Goal: Check status: Check status

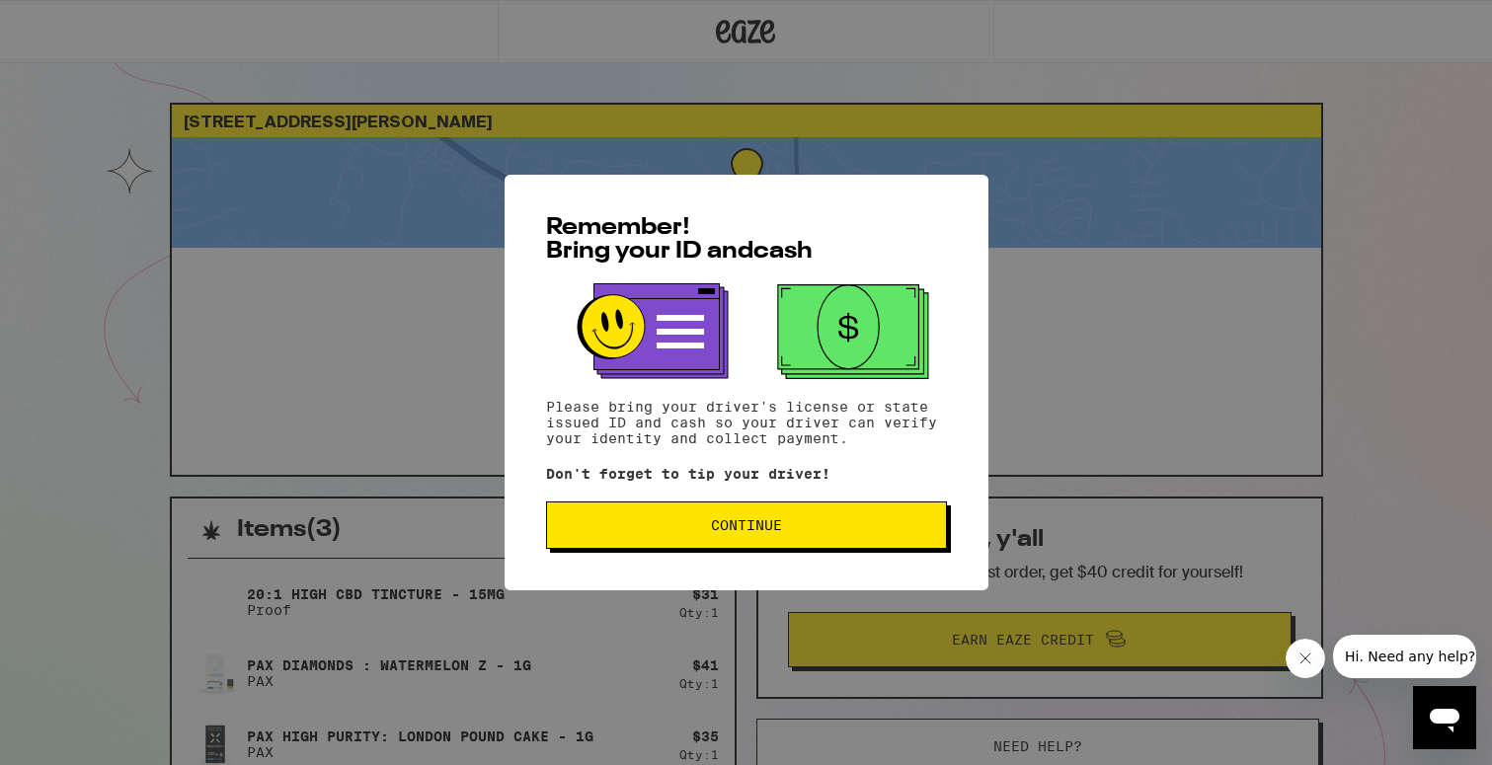
click at [635, 513] on button "Continue" at bounding box center [746, 525] width 401 height 47
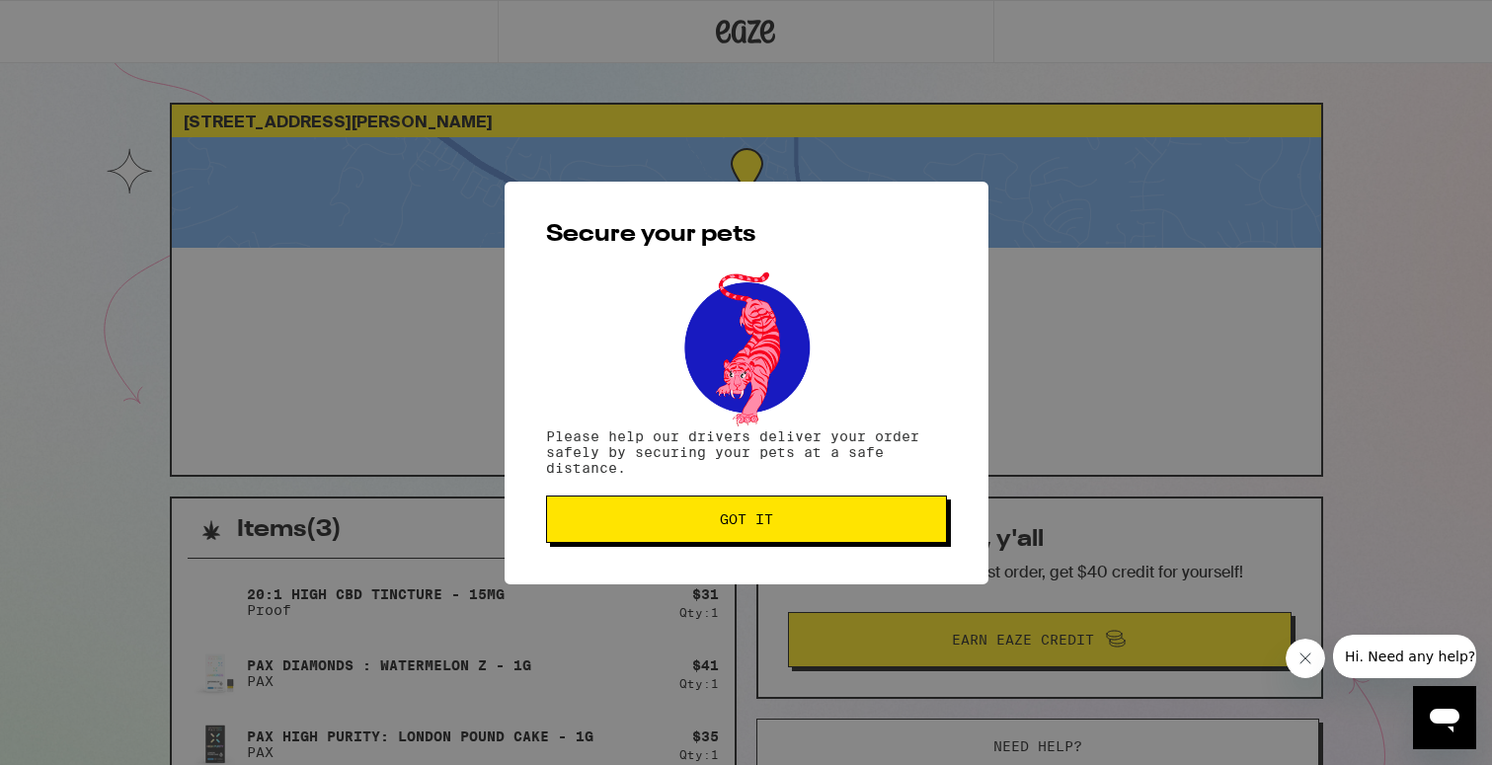
click at [635, 513] on button "Got it" at bounding box center [746, 519] width 401 height 47
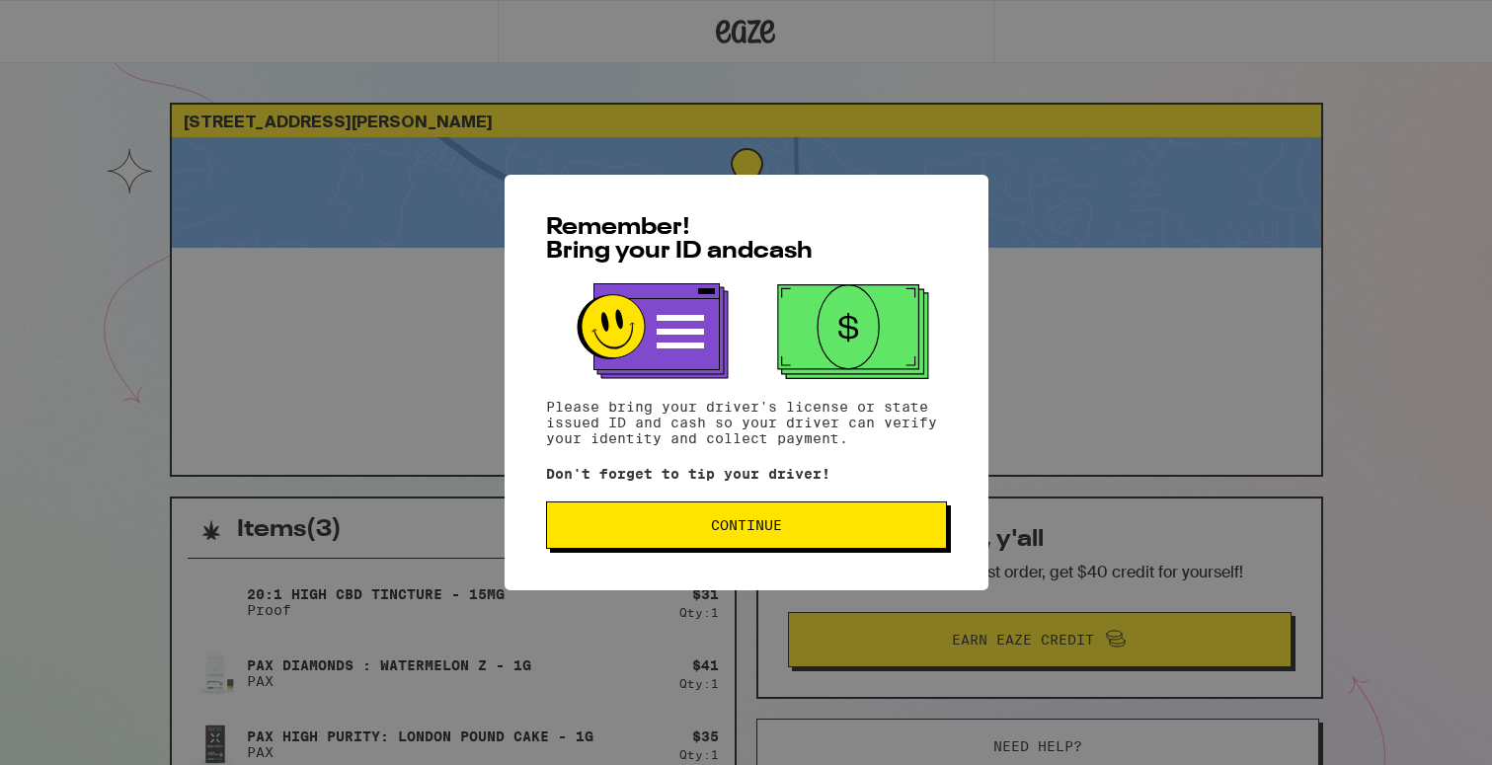
click at [640, 509] on button "Continue" at bounding box center [746, 525] width 401 height 47
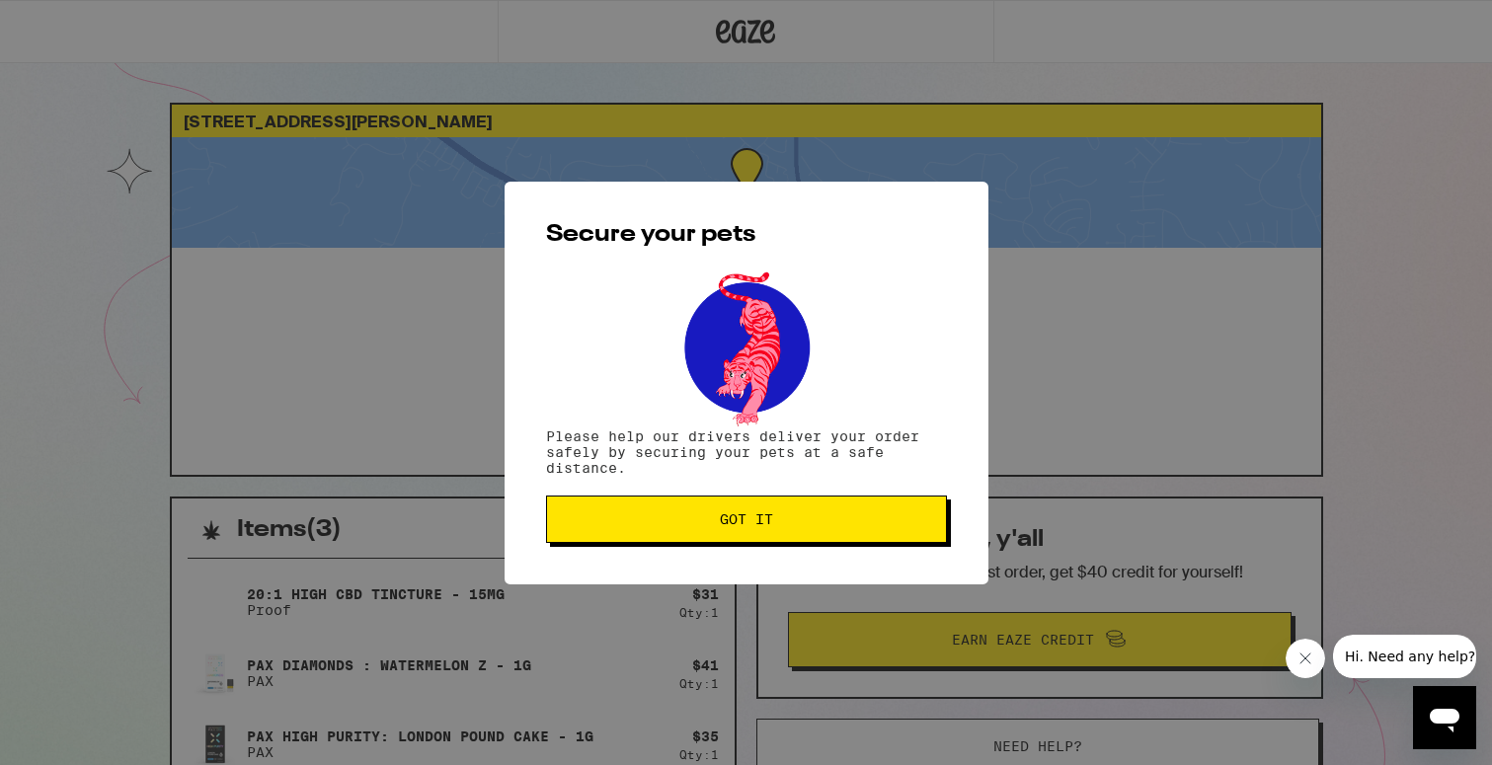
click at [577, 520] on span "Got it" at bounding box center [746, 519] width 367 height 14
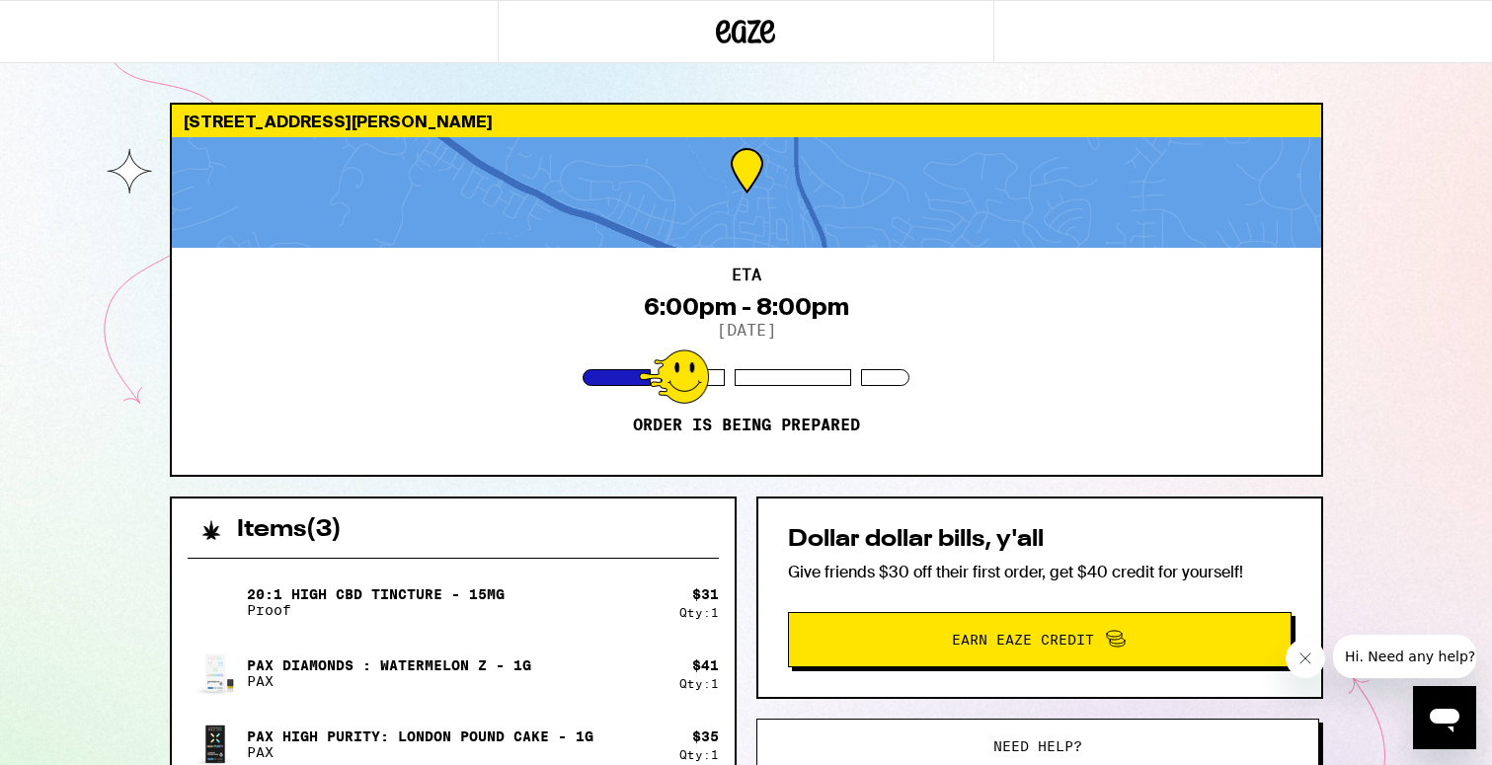
click at [88, 430] on div "1013 Belleterre Dr Danville 94506 ETA 6:00pm - 8:00pm 9/15/2025 Order is being …" at bounding box center [746, 538] width 1492 height 1076
click at [1297, 663] on icon "Close message from company" at bounding box center [1305, 659] width 16 height 16
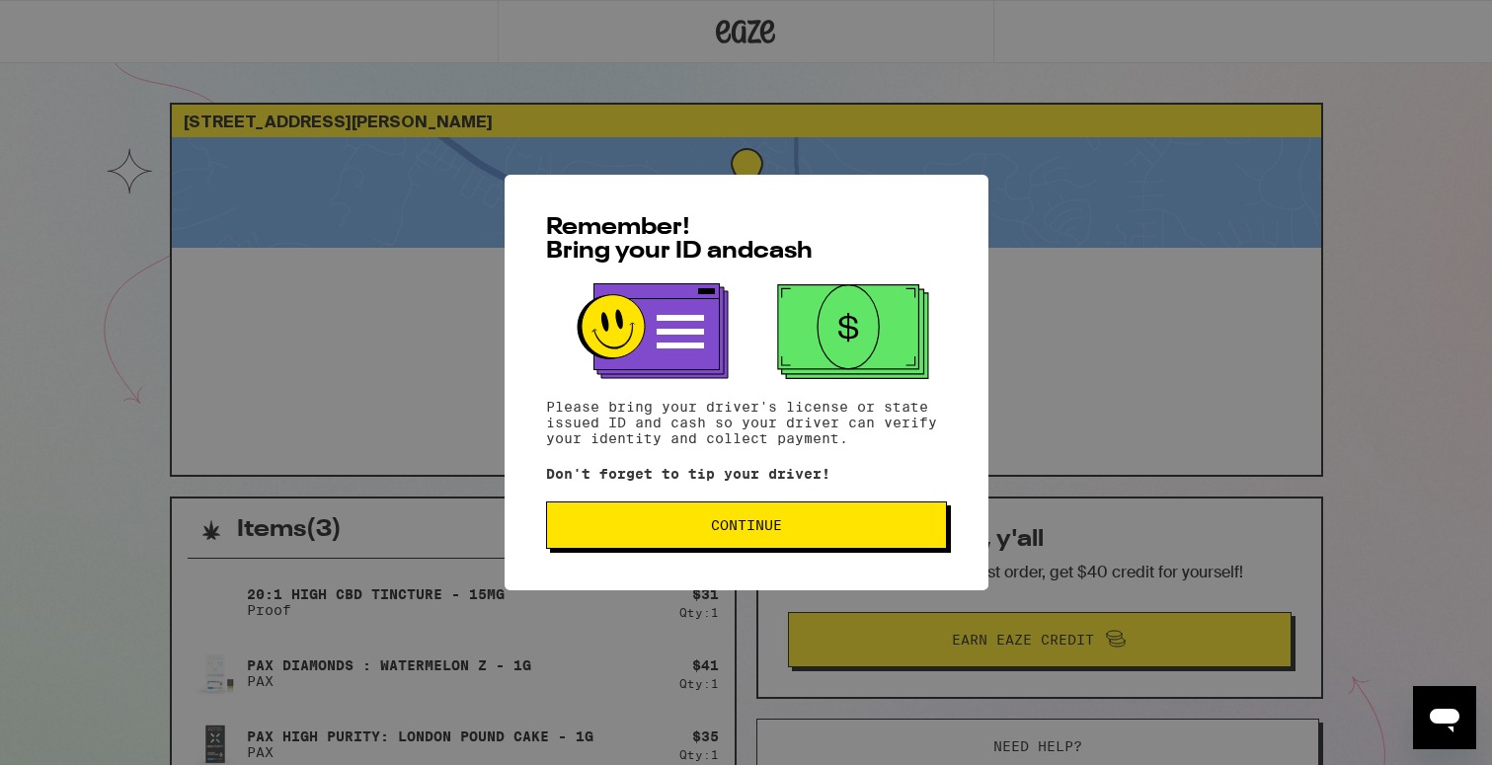
click at [724, 512] on button "Continue" at bounding box center [746, 525] width 401 height 47
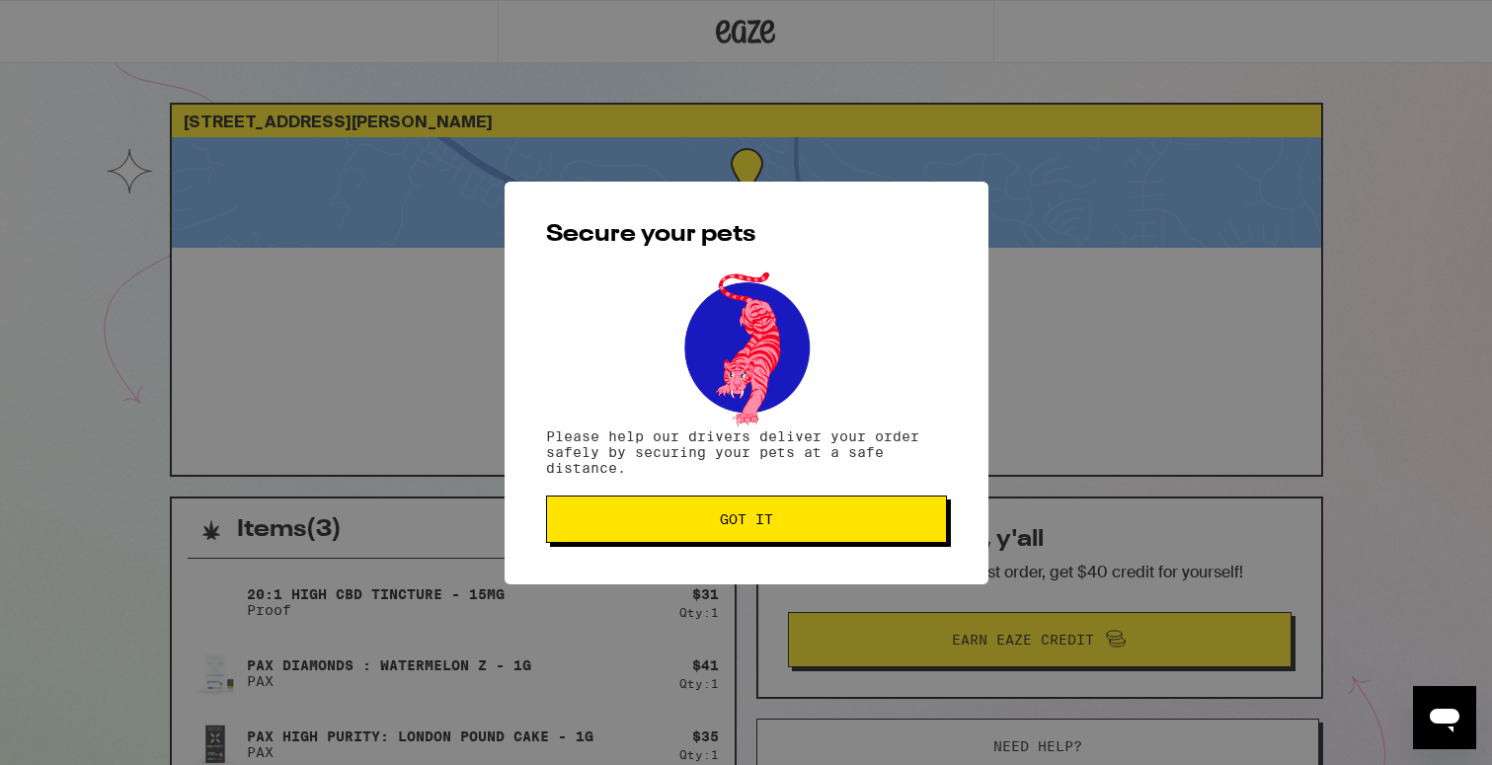
click at [724, 512] on button "Got it" at bounding box center [746, 519] width 401 height 47
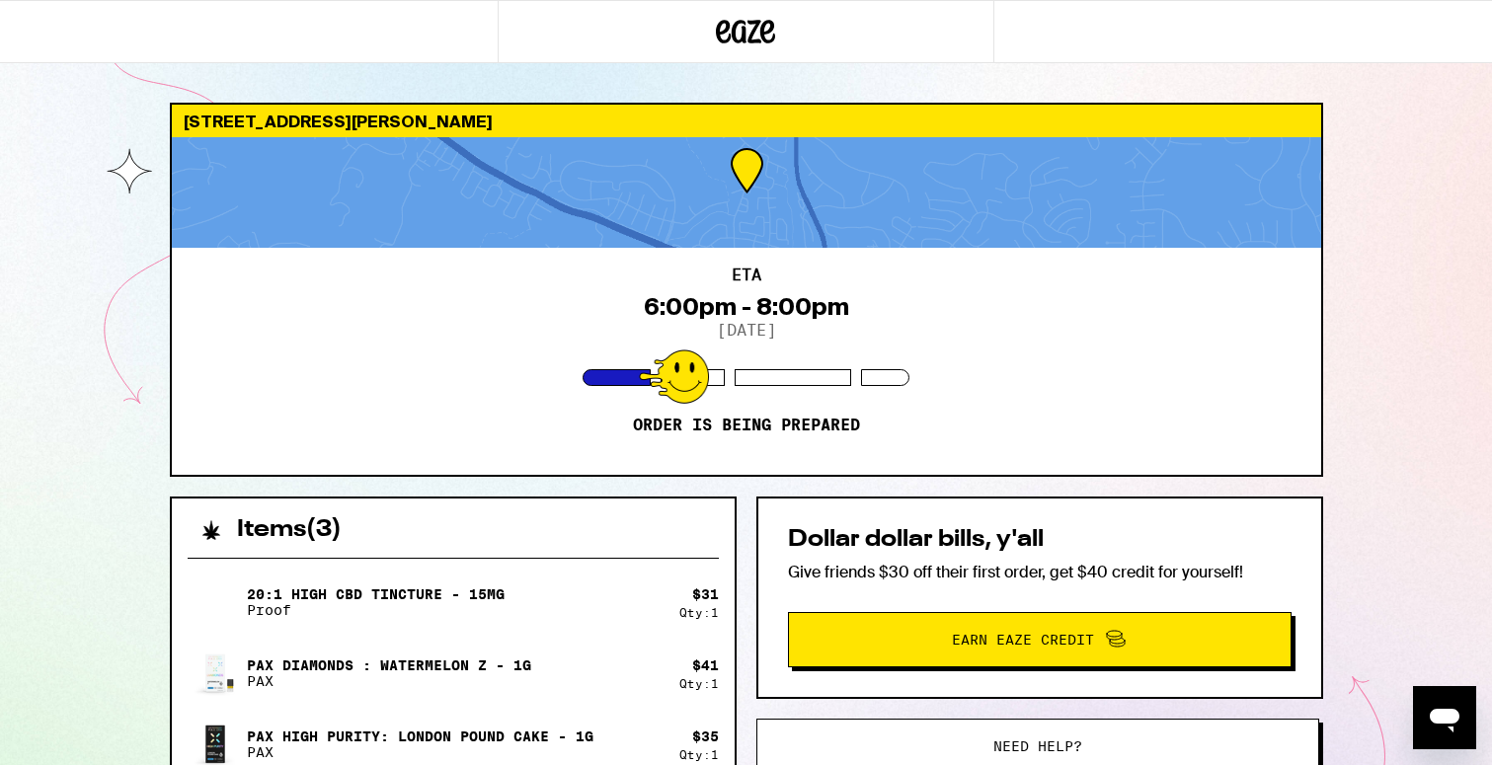
click at [749, 35] on icon at bounding box center [745, 32] width 59 height 36
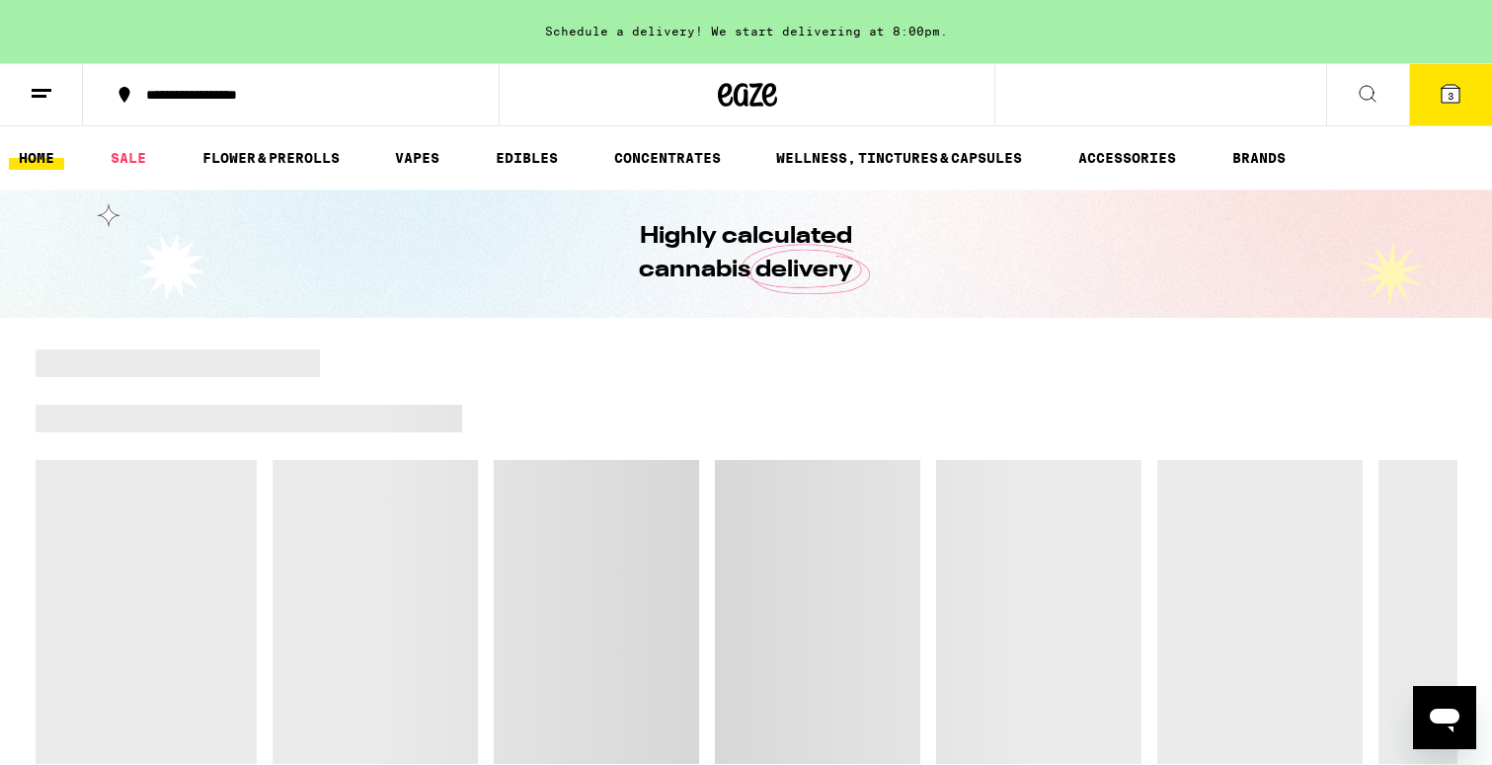
click at [60, 94] on button at bounding box center [41, 95] width 83 height 62
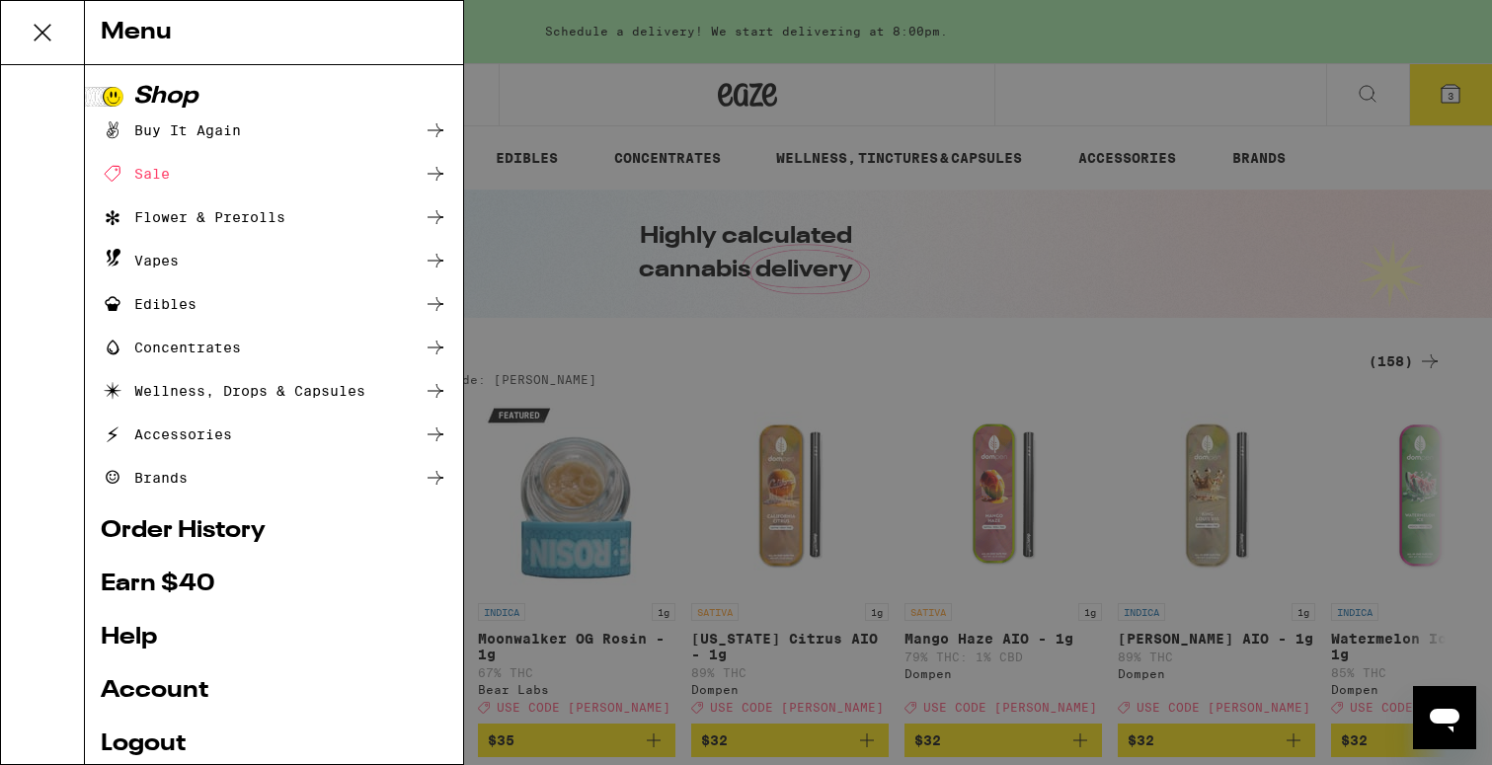
click at [153, 526] on link "Order History" at bounding box center [274, 531] width 347 height 24
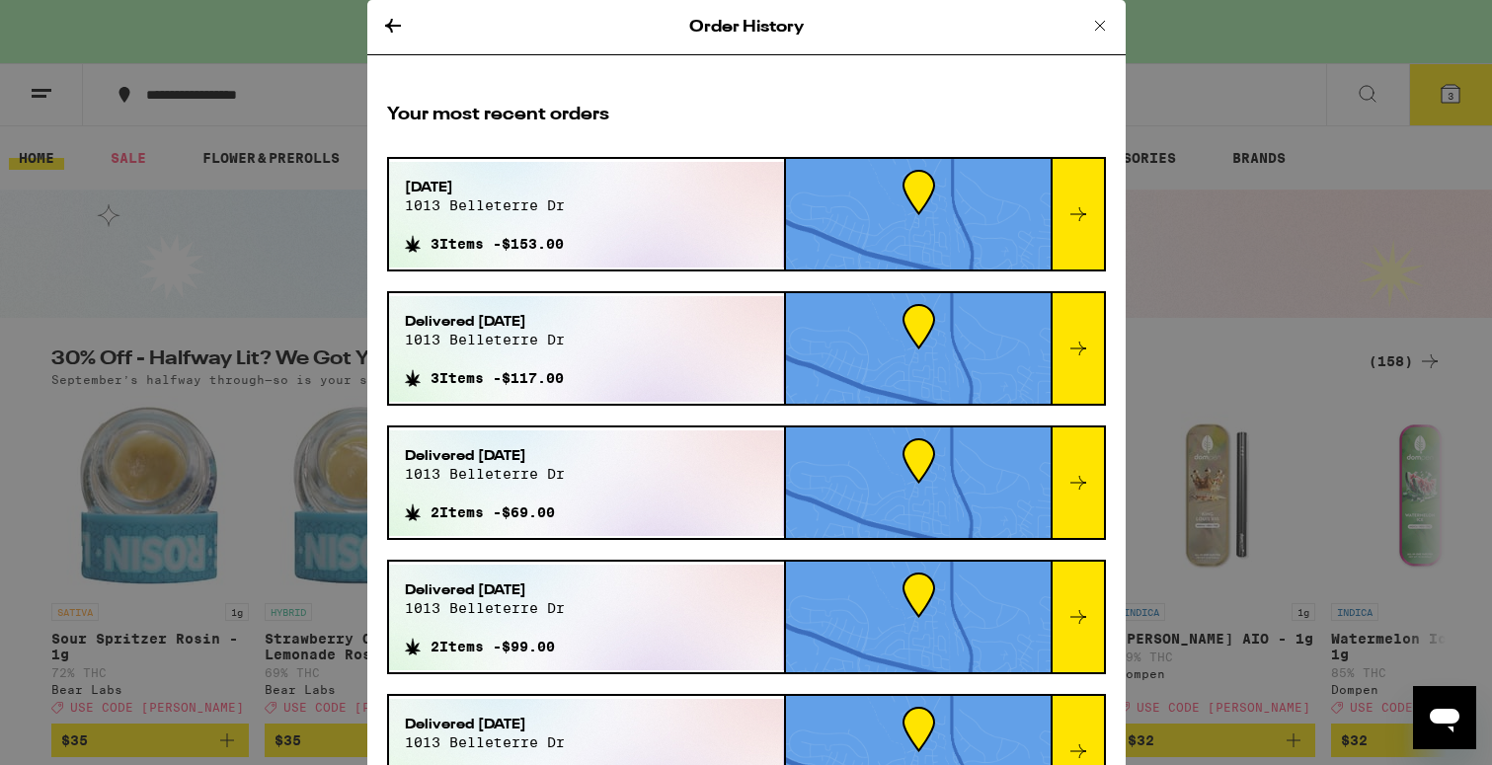
click at [1087, 220] on icon at bounding box center [1078, 214] width 24 height 24
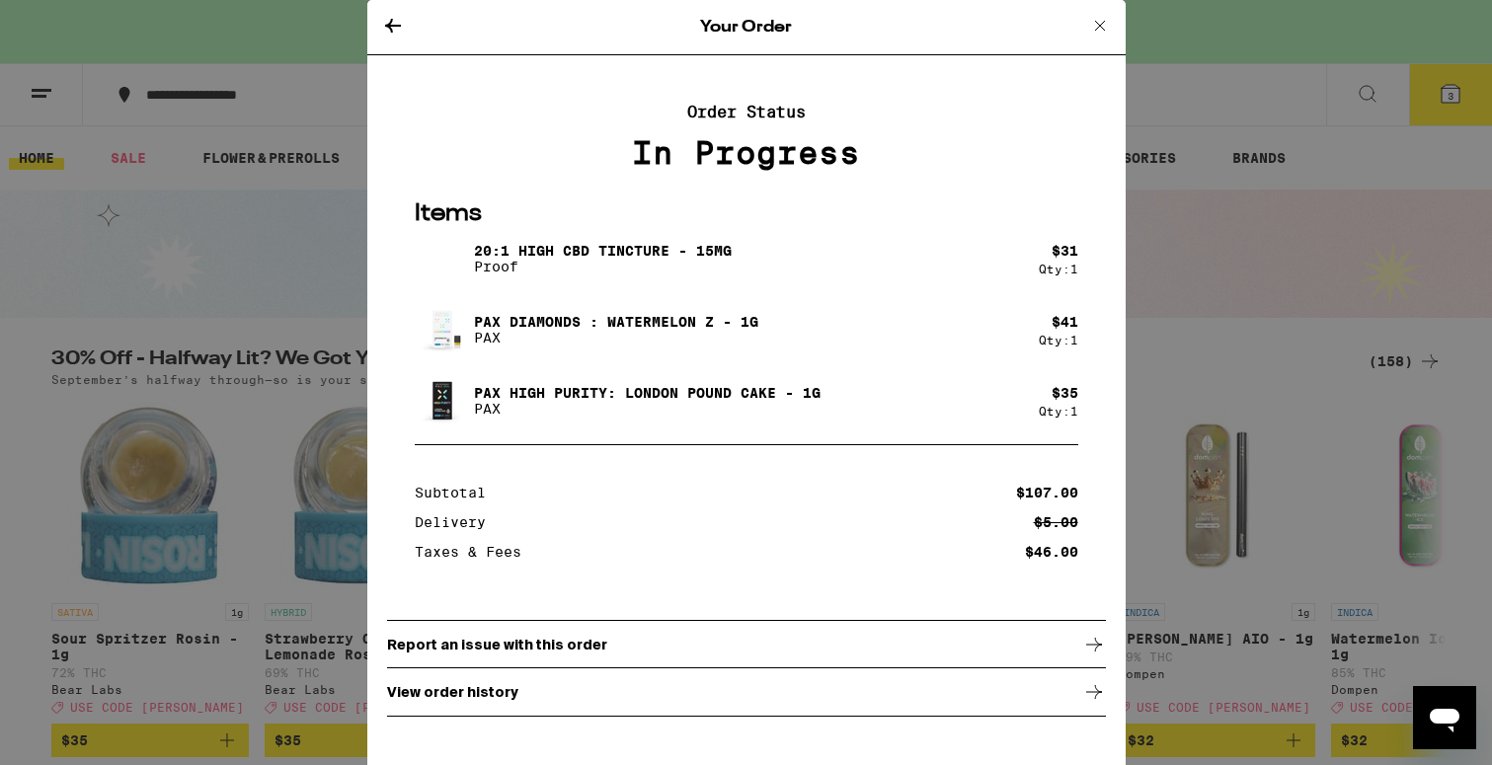
click at [497, 696] on p "View order history" at bounding box center [452, 692] width 131 height 16
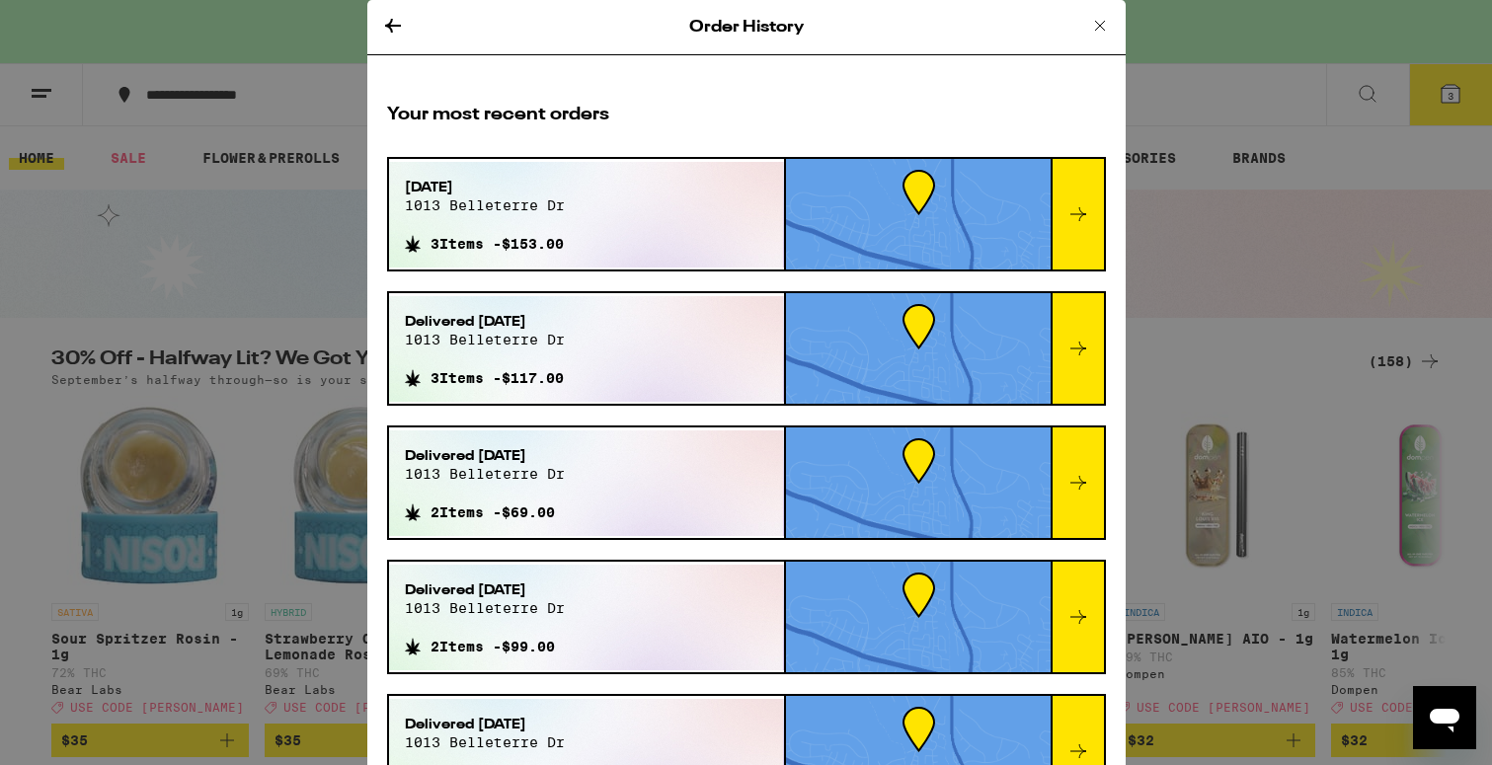
click at [563, 237] on span "3 Items - $153.00" at bounding box center [496, 244] width 133 height 16
click at [1091, 194] on div at bounding box center [1077, 214] width 53 height 111
